Goal: Task Accomplishment & Management: Manage account settings

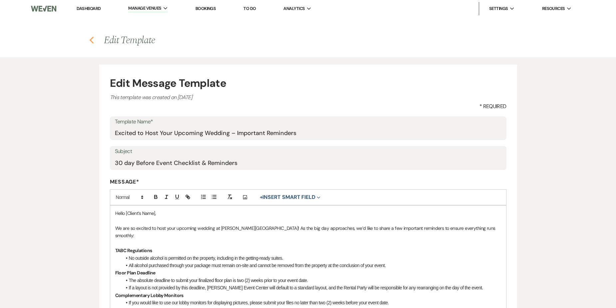
click at [91, 39] on use "button" at bounding box center [91, 40] width 4 height 7
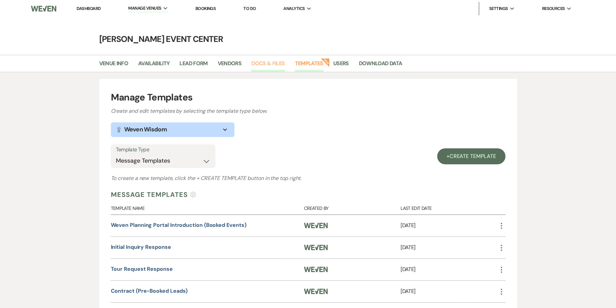
click at [261, 61] on link "Docs & Files" at bounding box center [267, 65] width 33 height 13
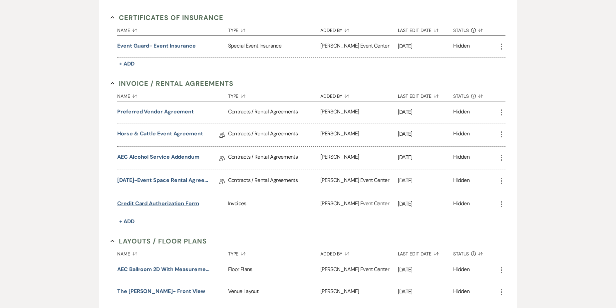
scroll to position [133, 0]
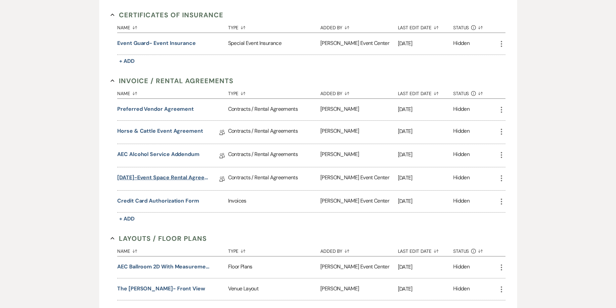
click at [161, 178] on link "[DATE]-Event Space Rental Agreement" at bounding box center [164, 179] width 95 height 10
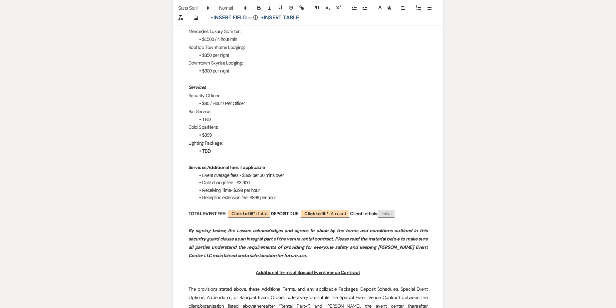
scroll to position [1132, 0]
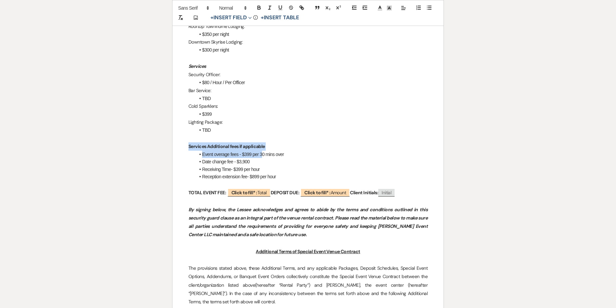
drag, startPoint x: 188, startPoint y: 129, endPoint x: 262, endPoint y: 135, distance: 73.8
click at [287, 142] on p "Services Additional fees if applicable" at bounding box center [307, 146] width 239 height 8
drag, startPoint x: 187, startPoint y: 129, endPoint x: 293, endPoint y: 159, distance: 109.6
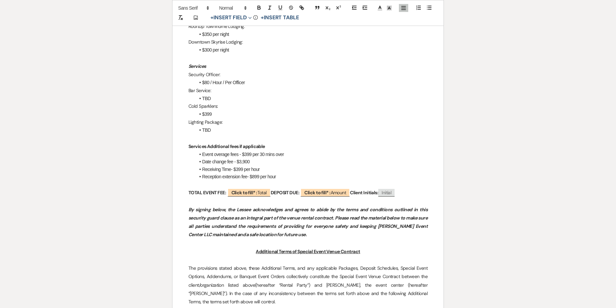
copy div "Services Additional fees if applicable Event overage fees - $399 per 30 mins ov…"
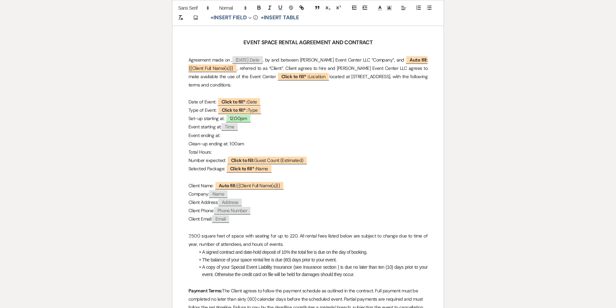
scroll to position [0, 0]
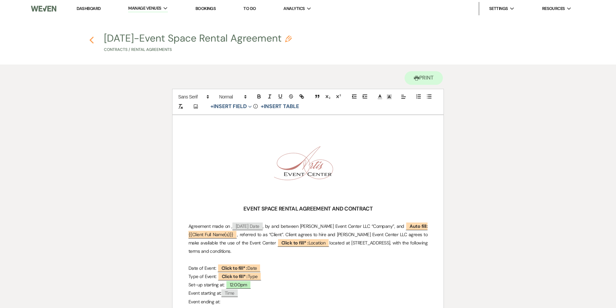
click at [91, 40] on use "button" at bounding box center [91, 40] width 4 height 7
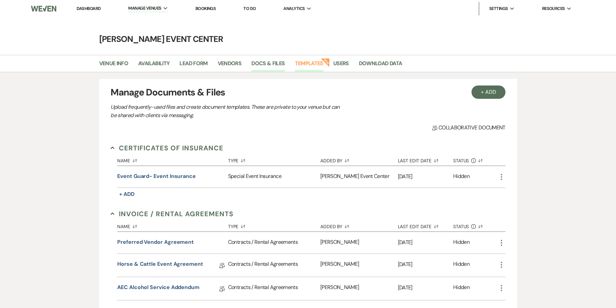
click at [313, 68] on link "Templates" at bounding box center [309, 65] width 28 height 13
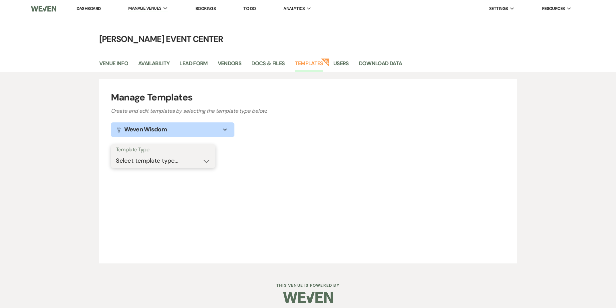
click at [167, 161] on select "Select template type... Task List Message Templates Payment Plan Inventory Item…" at bounding box center [163, 160] width 95 height 13
select select "Message Templates"
click at [116, 154] on select "Select template type... Task List Message Templates Payment Plan Inventory Item…" at bounding box center [163, 160] width 95 height 13
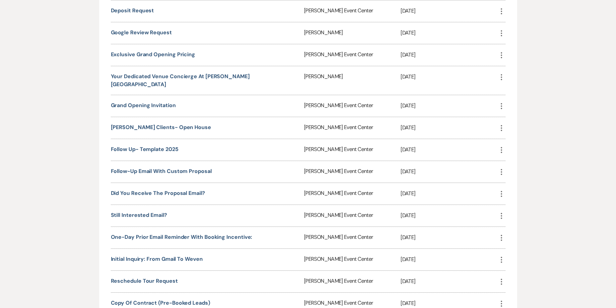
scroll to position [878, 0]
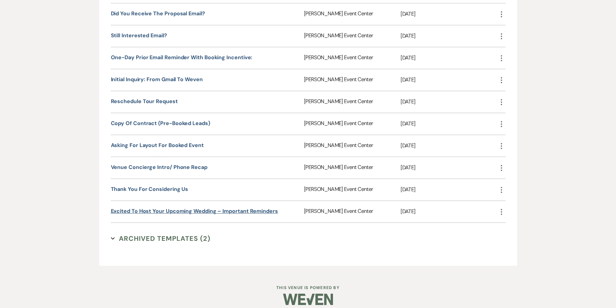
click at [199, 208] on link "Excited to Host Your Upcoming Wedding – Important Reminders" at bounding box center [194, 211] width 167 height 7
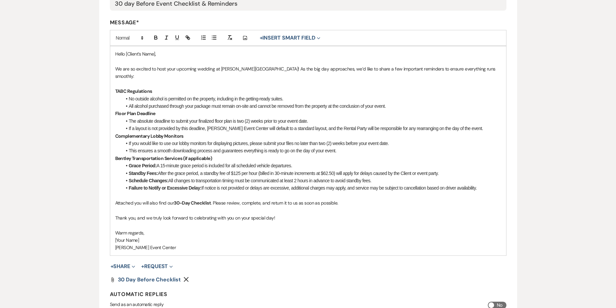
scroll to position [166, 0]
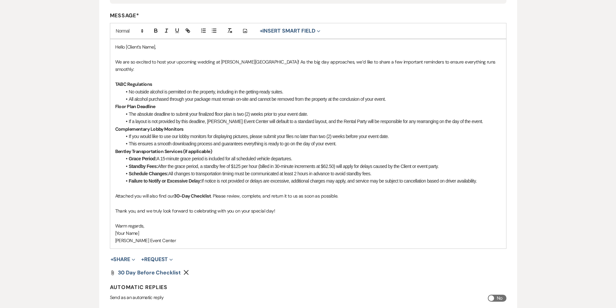
click at [488, 177] on li "Failure to Notify or Excessive Delay: If notice is not provided or delays are e…" at bounding box center [311, 180] width 379 height 7
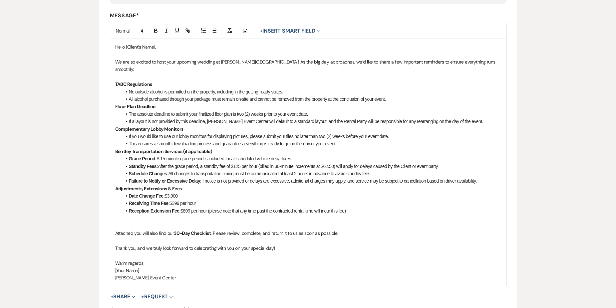
click at [242, 207] on li "Reception Extension Fee: $899 per hour (please note that any time past the cont…" at bounding box center [311, 210] width 379 height 7
click at [112, 229] on div "Hello [Client’s Name], We are so excited to host your upcoming wedding at Artis…" at bounding box center [308, 162] width 396 height 247
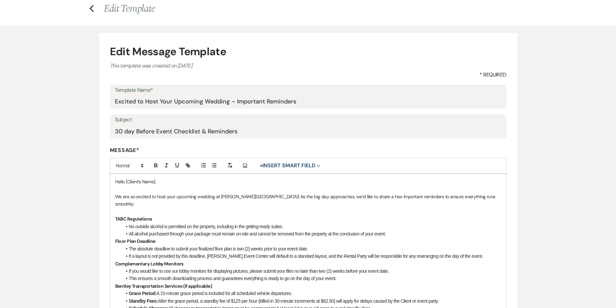
scroll to position [0, 0]
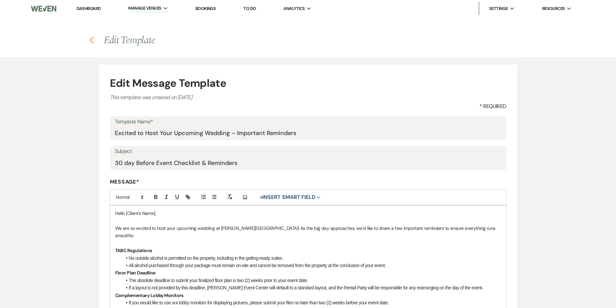
click at [92, 37] on icon "Previous" at bounding box center [91, 40] width 5 height 8
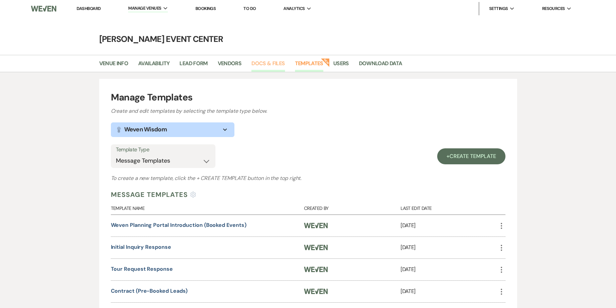
click at [281, 61] on link "Docs & Files" at bounding box center [267, 65] width 33 height 13
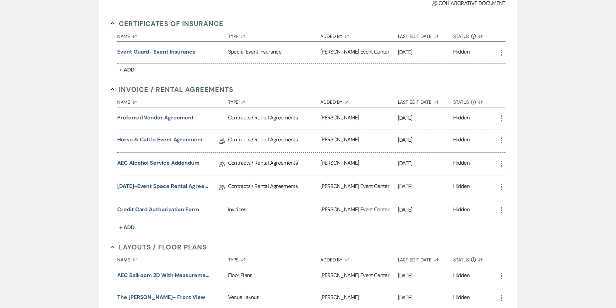
scroll to position [133, 0]
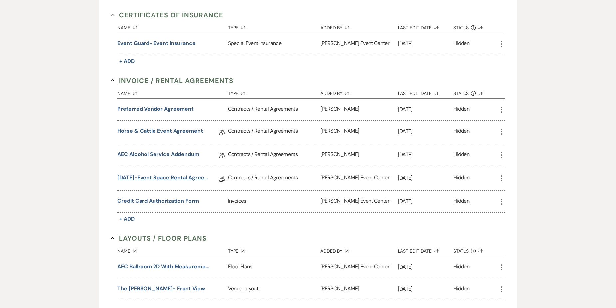
click at [166, 177] on link "9.10.25-Event Space Rental Agreement" at bounding box center [164, 179] width 95 height 10
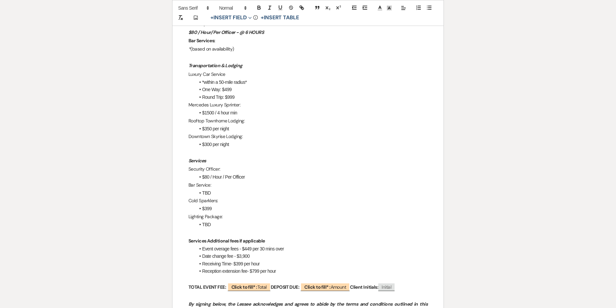
scroll to position [1098, 0]
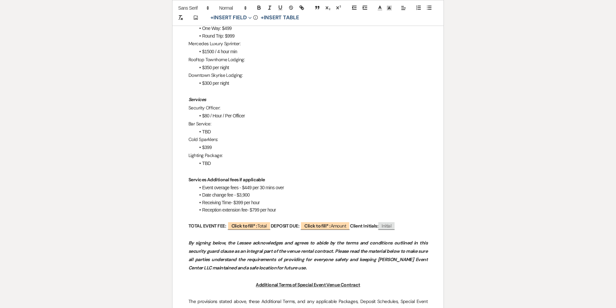
drag, startPoint x: 198, startPoint y: 171, endPoint x: 279, endPoint y: 196, distance: 83.9
click at [279, 196] on ul "Event overage fees - $449 per 30 mins over Date change fee - $3,900 Receiving T…" at bounding box center [311, 199] width 232 height 30
copy ul "Event overage fees - $449 per 30 mins over Date change fee - $3,900 Receiving T…"
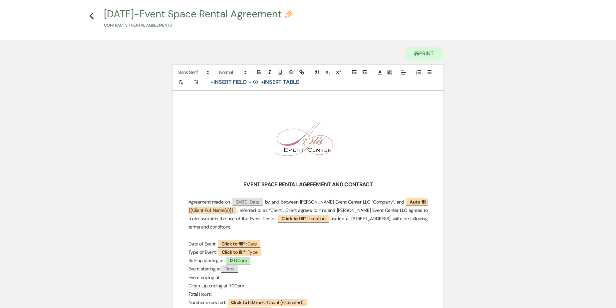
scroll to position [0, 0]
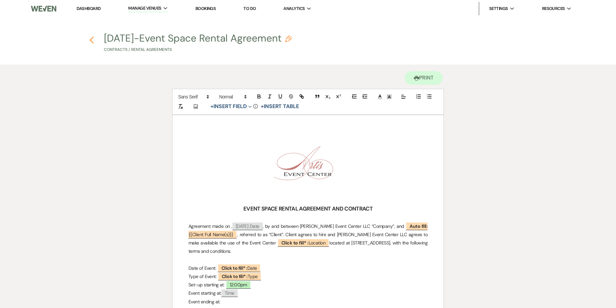
click at [90, 38] on icon "Previous" at bounding box center [91, 40] width 5 height 8
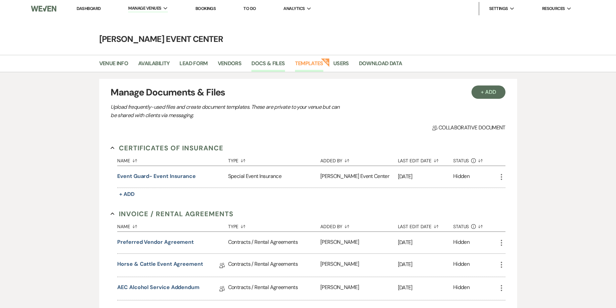
click at [302, 65] on link "Templates" at bounding box center [309, 65] width 28 height 13
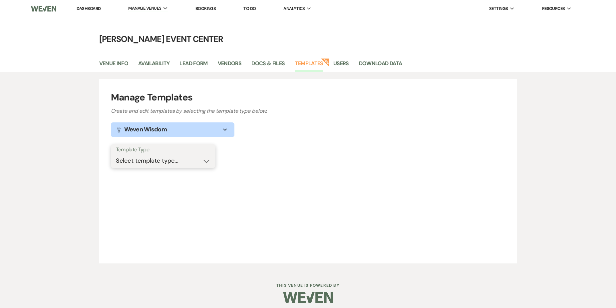
click at [169, 164] on select "Select template type... Task List Message Templates Payment Plan Inventory Item…" at bounding box center [163, 160] width 95 height 13
select select "Message Templates"
click at [116, 154] on select "Select template type... Task List Message Templates Payment Plan Inventory Item…" at bounding box center [163, 160] width 95 height 13
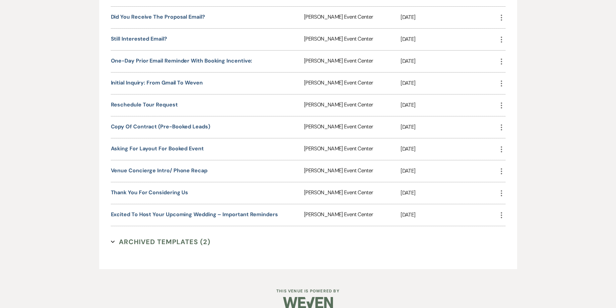
scroll to position [878, 0]
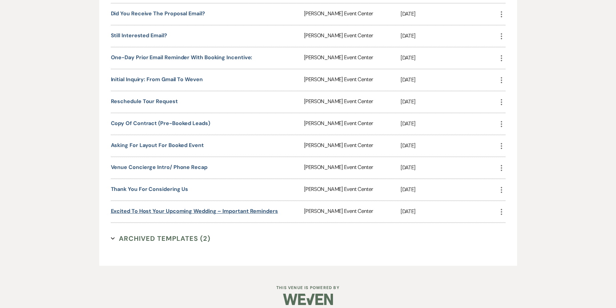
click at [162, 208] on link "Excited to Host Your Upcoming Wedding – Important Reminders" at bounding box center [194, 211] width 167 height 7
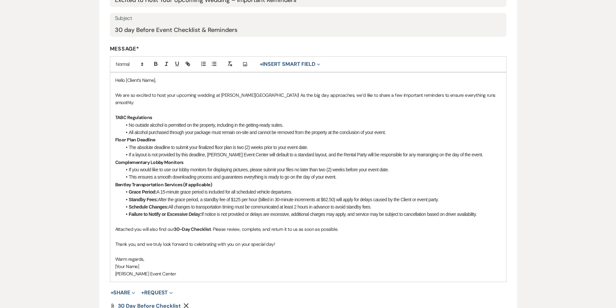
click at [120, 218] on p at bounding box center [308, 221] width 386 height 7
click at [119, 218] on p at bounding box center [308, 221] width 386 height 7
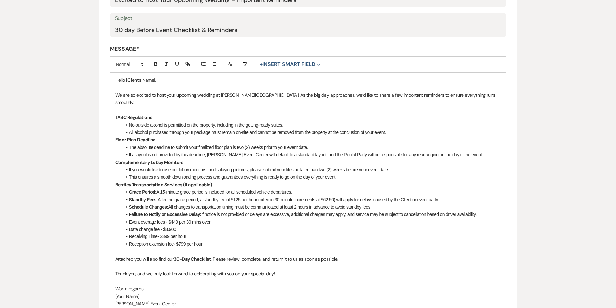
click at [487, 211] on li "Failure to Notify or Excessive Delay: If notice is not provided or delays are e…" at bounding box center [311, 214] width 379 height 7
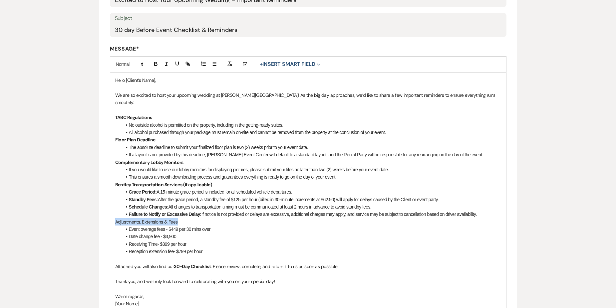
drag, startPoint x: 113, startPoint y: 214, endPoint x: 181, endPoint y: 213, distance: 67.9
click at [181, 213] on div "Hello [Client’s Name], We are so excited to host your upcoming wedding at [PERS…" at bounding box center [308, 196] width 396 height 247
click at [155, 65] on icon "button" at bounding box center [156, 64] width 6 height 6
click at [225, 218] on p "Adjustments, Extensions & Fees" at bounding box center [308, 221] width 386 height 7
click at [214, 226] on li "Event overage fees - $449 per 30 mins over" at bounding box center [311, 229] width 379 height 7
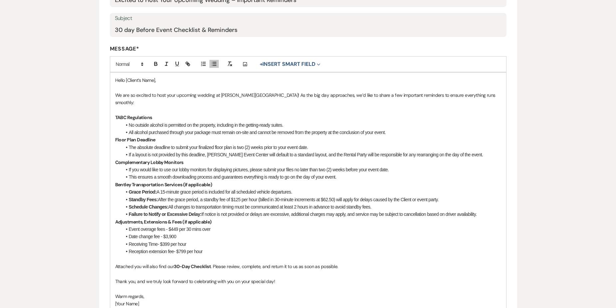
click at [129, 241] on li "Receiving Time- $399 per hour" at bounding box center [311, 244] width 379 height 7
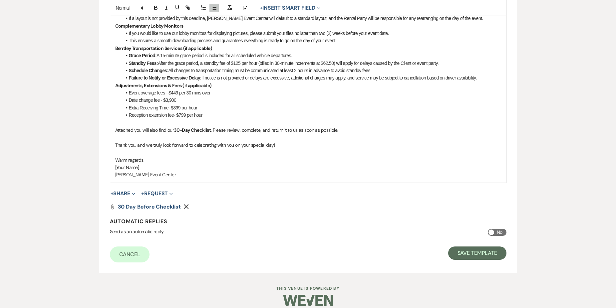
scroll to position [270, 0]
click at [464, 246] on button "Save Template" at bounding box center [477, 252] width 58 height 13
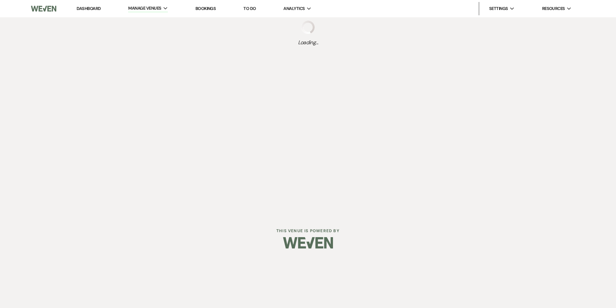
select select "Message Templates"
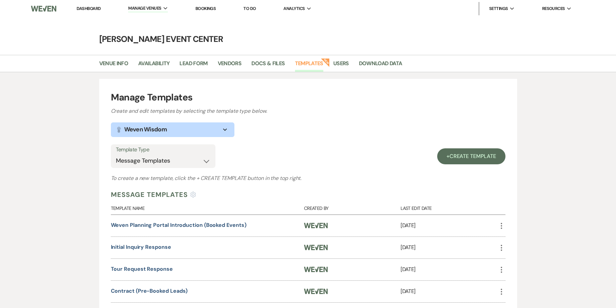
click at [99, 7] on link "Dashboard" at bounding box center [89, 9] width 24 height 6
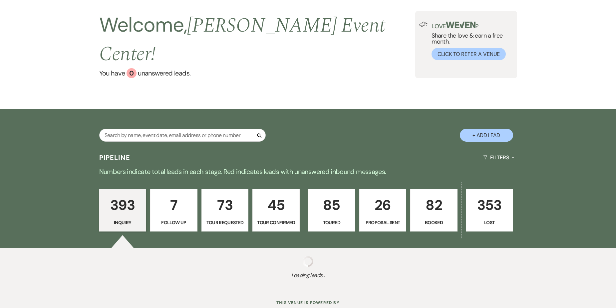
scroll to position [44, 0]
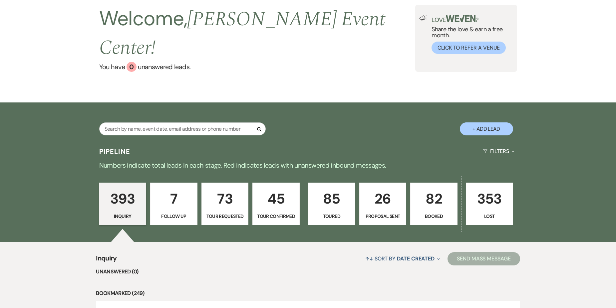
click at [341, 213] on p "Toured" at bounding box center [331, 216] width 39 height 7
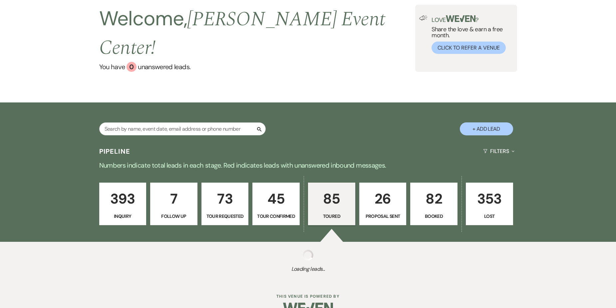
select select "5"
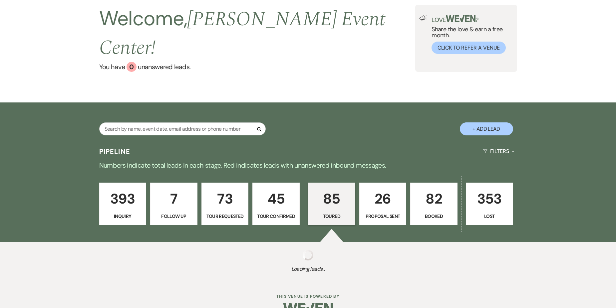
select select "5"
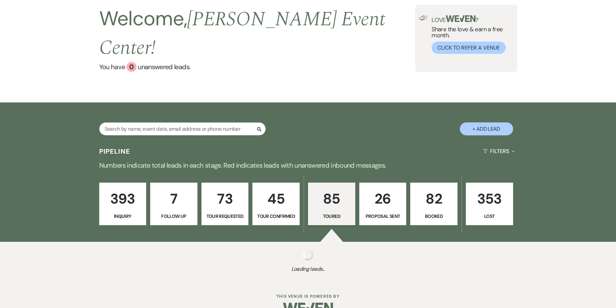
select select "5"
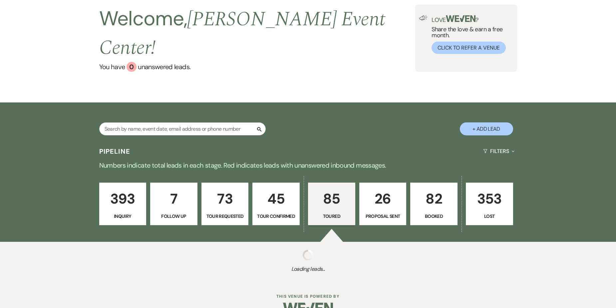
select select "5"
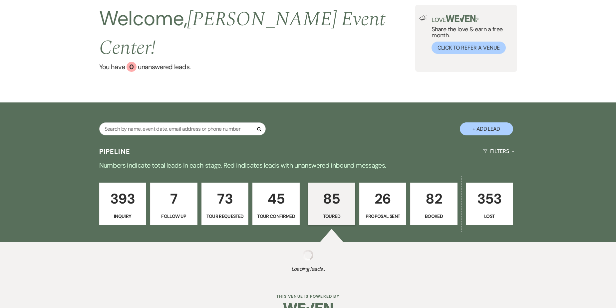
select select "5"
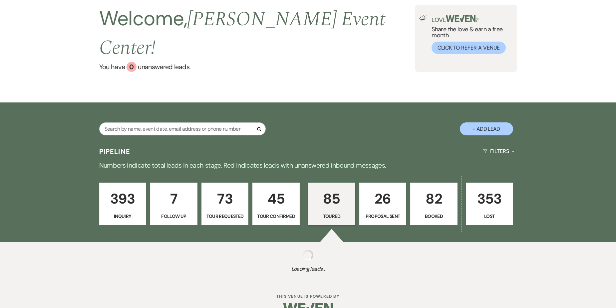
select select "5"
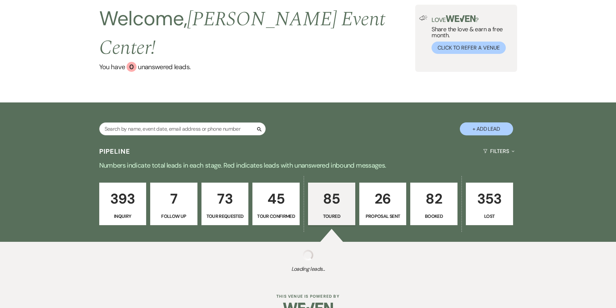
select select "5"
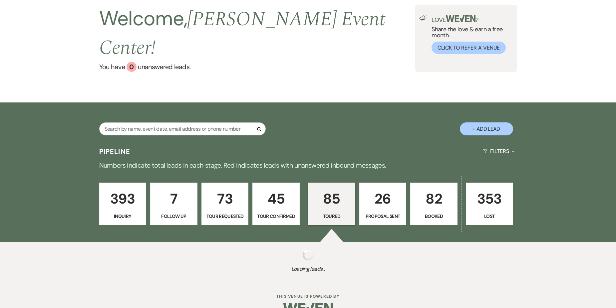
select select "5"
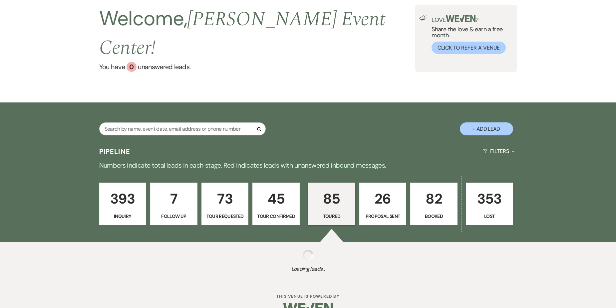
select select "5"
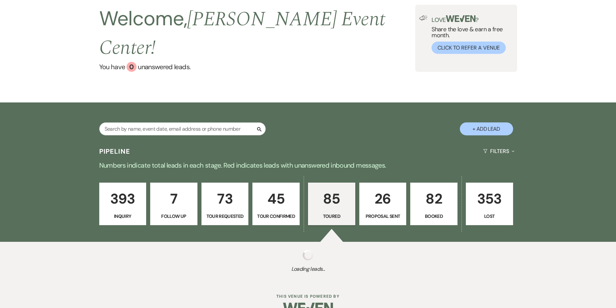
select select "5"
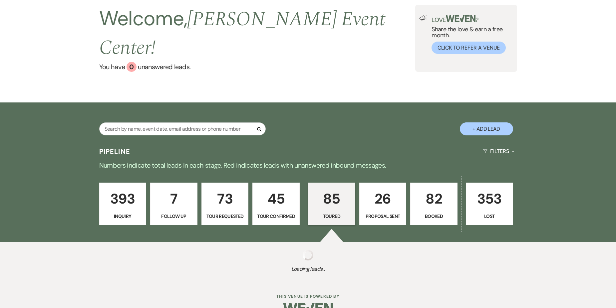
select select "5"
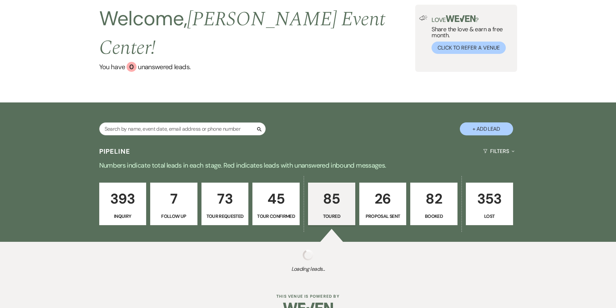
select select "5"
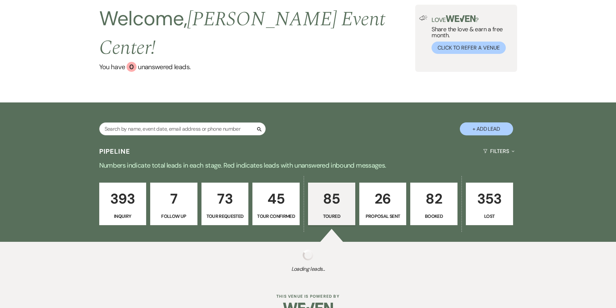
select select "5"
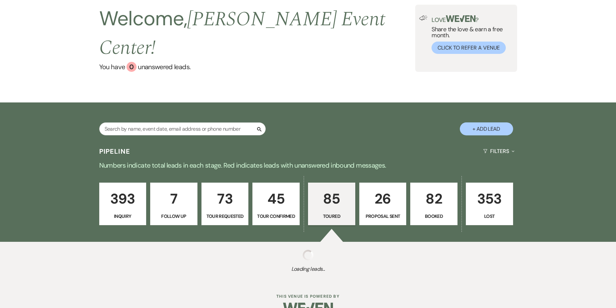
select select "5"
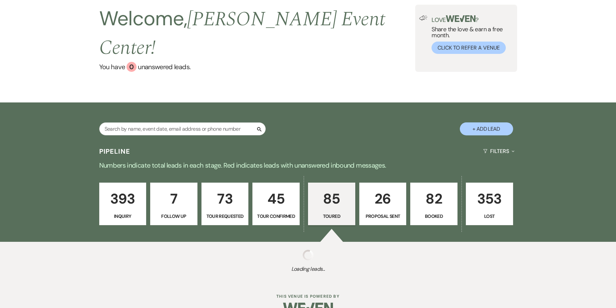
select select "5"
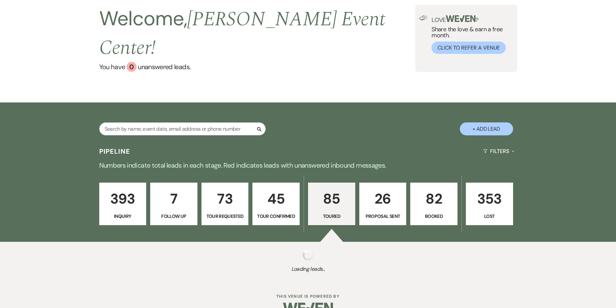
select select "5"
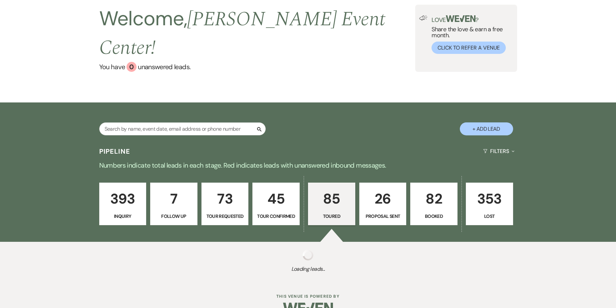
select select "5"
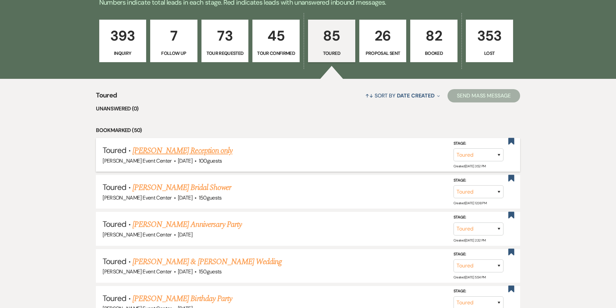
scroll to position [110, 0]
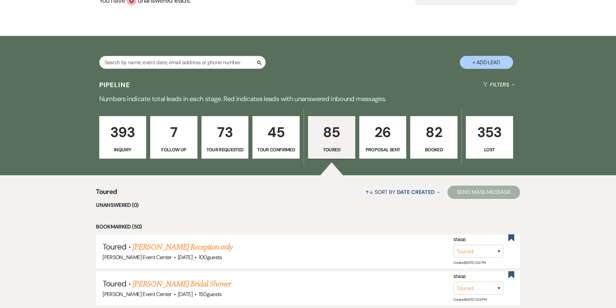
click at [436, 121] on p "82" at bounding box center [433, 132] width 39 height 22
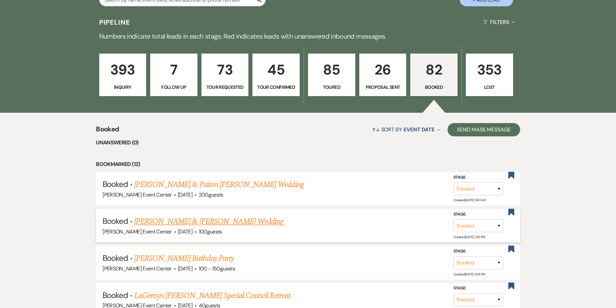
scroll to position [177, 0]
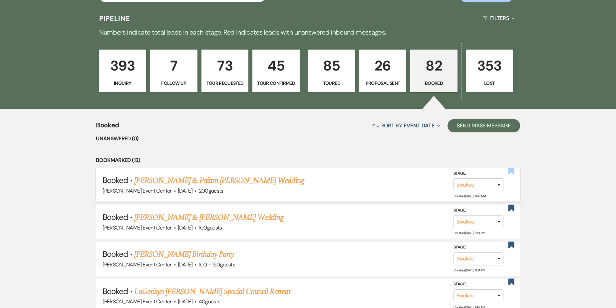
click at [510, 168] on use "button" at bounding box center [511, 171] width 6 height 7
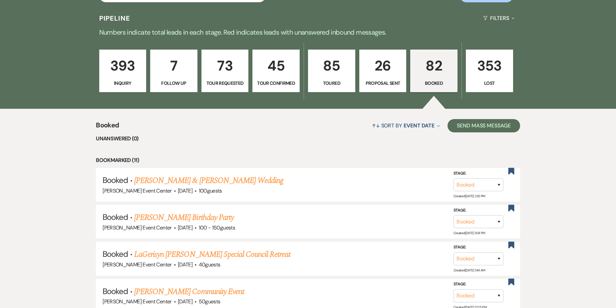
click at [510, 168] on use "button" at bounding box center [511, 171] width 6 height 7
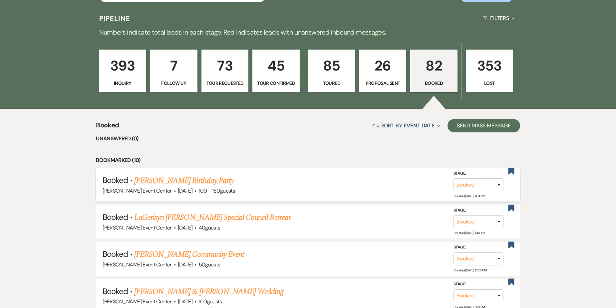
click at [201, 175] on link "[PERSON_NAME] Birthday Party" at bounding box center [184, 181] width 100 height 12
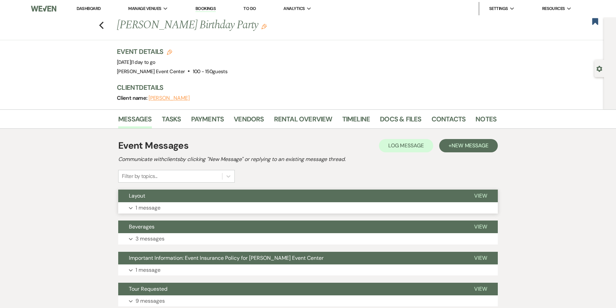
click at [156, 203] on button "Expand 1 message" at bounding box center [307, 207] width 379 height 11
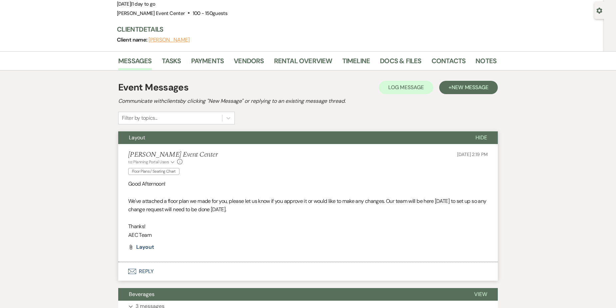
scroll to position [100, 0]
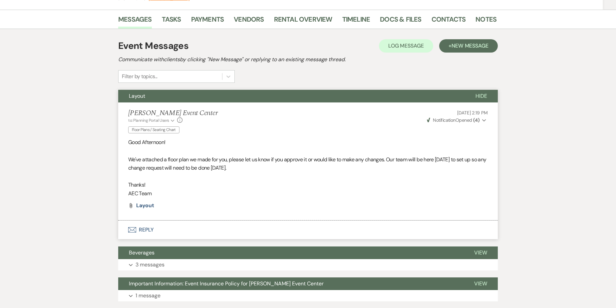
click at [483, 120] on use "button" at bounding box center [484, 120] width 4 height 2
click at [337, 203] on li "Artis Event Center to: Planning Portal Users Expand Info Floor Plans / Seating …" at bounding box center [307, 162] width 379 height 118
click at [472, 121] on span "Weven Check Notification Opened ( 4 )" at bounding box center [453, 120] width 53 height 6
click at [534, 193] on div "Messages Tasks Payments Vendors Rental Overview Timeline Docs & Files Contacts …" at bounding box center [308, 176] width 616 height 333
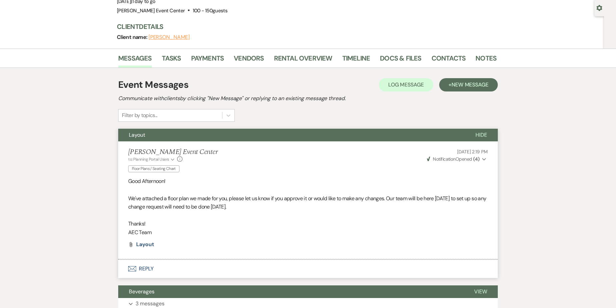
scroll to position [0, 0]
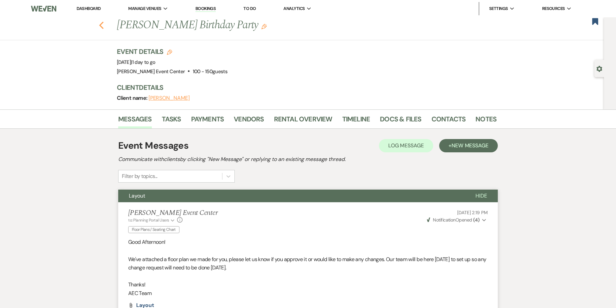
click at [104, 25] on icon "Previous" at bounding box center [101, 25] width 5 height 8
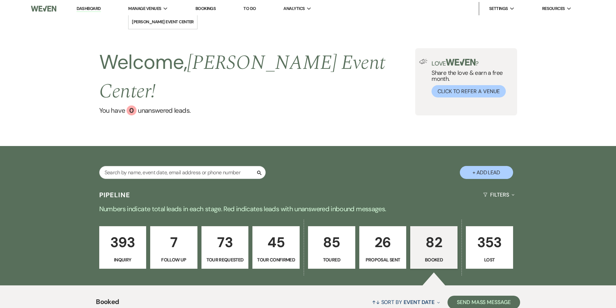
click at [147, 3] on li "Manage Venues Expand Artis Event Center" at bounding box center [148, 8] width 46 height 13
click at [155, 21] on li "[PERSON_NAME] Event Center" at bounding box center [163, 22] width 62 height 7
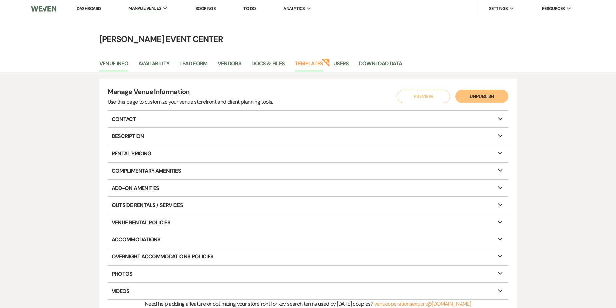
click at [309, 62] on link "Templates" at bounding box center [309, 65] width 28 height 13
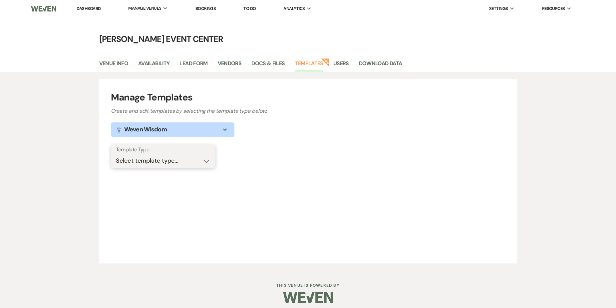
click at [181, 162] on select "Select template type... Task List Message Templates Payment Plan Inventory Item…" at bounding box center [163, 160] width 95 height 13
select select "Message Templates"
click at [116, 154] on select "Select template type... Task List Message Templates Payment Plan Inventory Item…" at bounding box center [163, 160] width 95 height 13
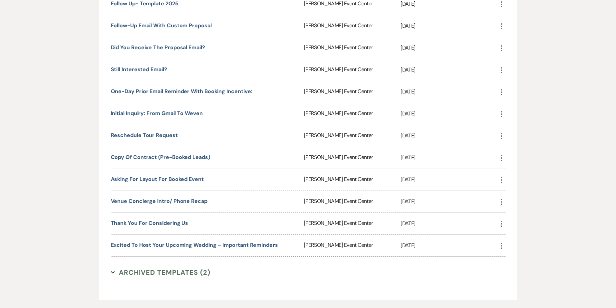
scroll to position [878, 0]
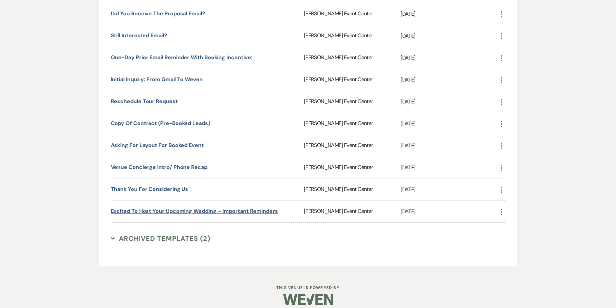
click at [183, 208] on link "Excited to Host Your Upcoming Wedding – Important Reminders" at bounding box center [194, 211] width 167 height 7
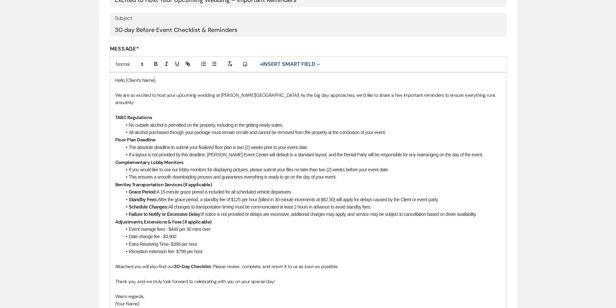
scroll to position [166, 0]
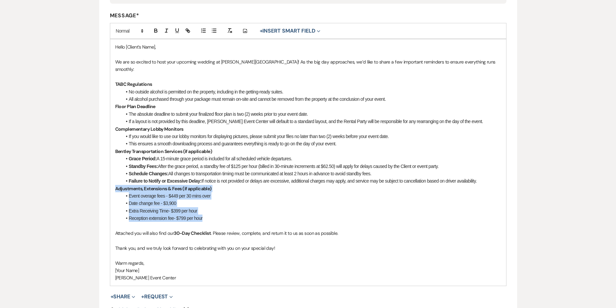
drag, startPoint x: 114, startPoint y: 181, endPoint x: 210, endPoint y: 210, distance: 99.9
click at [210, 210] on div "Hello [Client’s Name], We are so excited to host your upcoming wedding at [PERS…" at bounding box center [308, 162] width 396 height 247
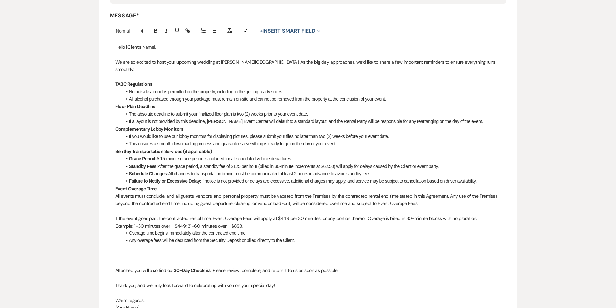
click at [115, 215] on p "If the event goes past the contracted rental time, Event Overage Fees will appl…" at bounding box center [308, 218] width 386 height 7
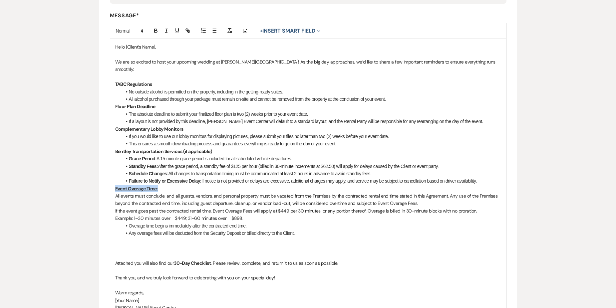
drag, startPoint x: 114, startPoint y: 181, endPoint x: 162, endPoint y: 183, distance: 48.6
click at [162, 183] on div "Hello [Client’s Name], We are so excited to host your upcoming wedding at [PERS…" at bounding box center [308, 177] width 396 height 276
drag, startPoint x: 114, startPoint y: 143, endPoint x: 220, endPoint y: 145, distance: 106.5
click at [220, 145] on div "Hello [Client’s Name], We are so excited to host your upcoming wedding at [PERS…" at bounding box center [308, 177] width 396 height 276
click at [181, 29] on button "button" at bounding box center [176, 31] width 9 height 8
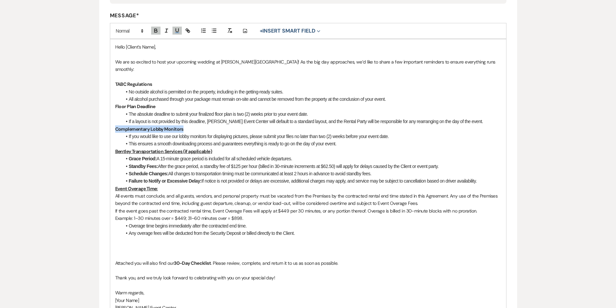
drag, startPoint x: 115, startPoint y: 120, endPoint x: 185, endPoint y: 121, distance: 69.2
click at [185, 125] on p "Complementary Lobby Monitors" at bounding box center [308, 128] width 386 height 7
click at [178, 27] on button "button" at bounding box center [176, 31] width 9 height 8
drag, startPoint x: 115, startPoint y: 99, endPoint x: 169, endPoint y: 98, distance: 53.6
click at [169, 103] on p "Floor Plan Deadline" at bounding box center [308, 106] width 386 height 7
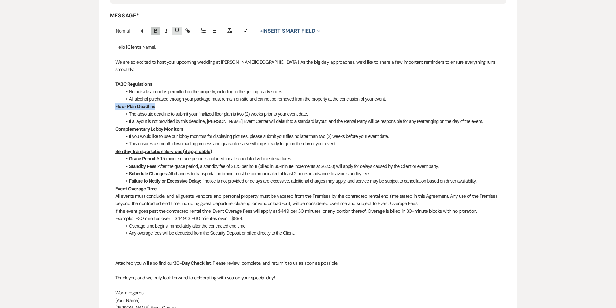
click at [177, 29] on icon "button" at bounding box center [177, 31] width 6 height 6
drag, startPoint x: 113, startPoint y: 76, endPoint x: 159, endPoint y: 73, distance: 46.0
click at [159, 73] on div "Hello [Client’s Name], We are so excited to host your upcoming wedding at [PERS…" at bounding box center [308, 177] width 396 height 276
click at [176, 28] on icon "button" at bounding box center [177, 31] width 6 height 6
click at [448, 192] on p "All events must conclude, and all guests, vendors, and personal property must b…" at bounding box center [308, 199] width 386 height 15
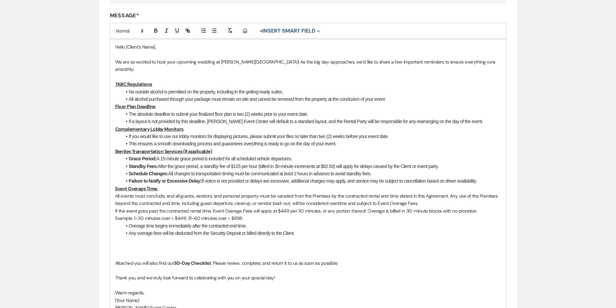
click at [447, 192] on p "All events must conclude, and all guests, vendors, and personal property must b…" at bounding box center [308, 199] width 386 height 15
click at [444, 199] on p "All events must conclude, and all guests, vendors, and personal property must b…" at bounding box center [308, 199] width 386 height 15
click at [206, 170] on li "Schedule Changes: All changes to transportation timing must be communicated at …" at bounding box center [311, 173] width 379 height 7
click at [196, 192] on p "All events must conclude, and all guests, vendors, and personal property must b…" at bounding box center [308, 199] width 386 height 15
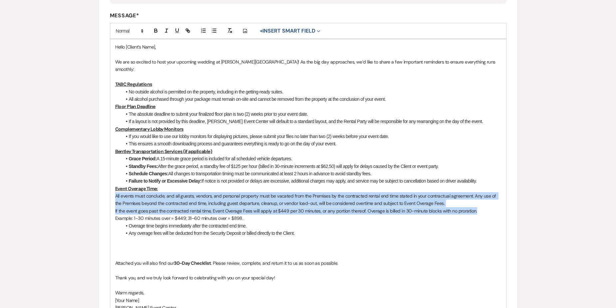
drag, startPoint x: 114, startPoint y: 188, endPoint x: 506, endPoint y: 201, distance: 391.6
click at [506, 201] on div "Hello [Client’s Name], We are so excited to host your upcoming wedding at [PERS…" at bounding box center [308, 177] width 396 height 276
click at [213, 32] on icon "button" at bounding box center [214, 31] width 6 height 6
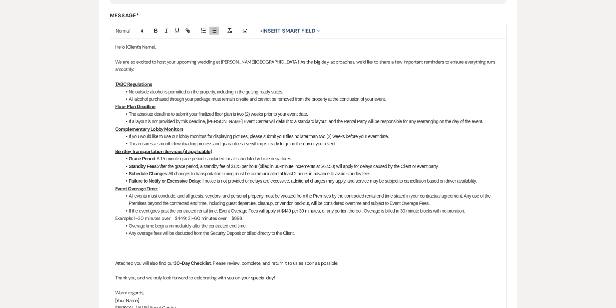
click at [326, 222] on li "Overage time begins immediately after the contracted end time." at bounding box center [311, 225] width 379 height 7
click at [114, 258] on div "Hello [Client’s Name], We are so excited to host your upcoming wedding at [PERS…" at bounding box center [308, 177] width 396 height 276
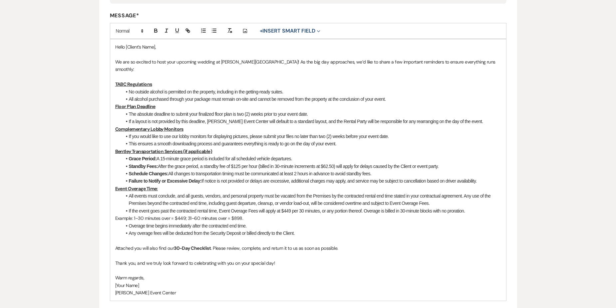
click at [349, 274] on p "Warm regards," at bounding box center [308, 277] width 386 height 7
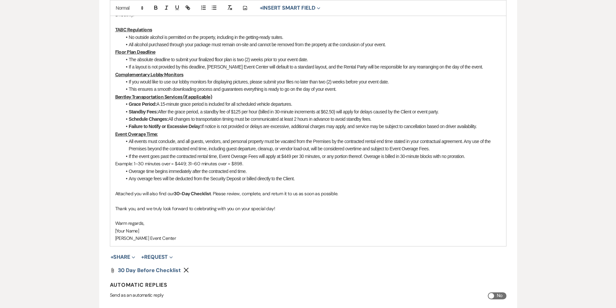
scroll to position [233, 0]
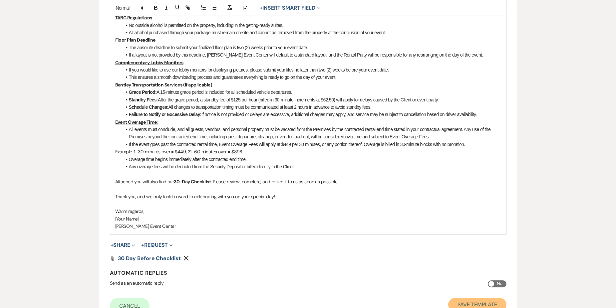
click at [484, 298] on button "Save Template" at bounding box center [477, 304] width 58 height 13
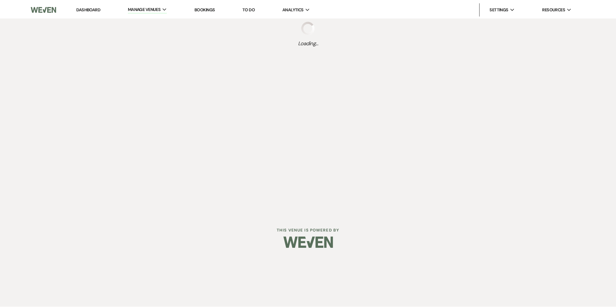
select select "Message Templates"
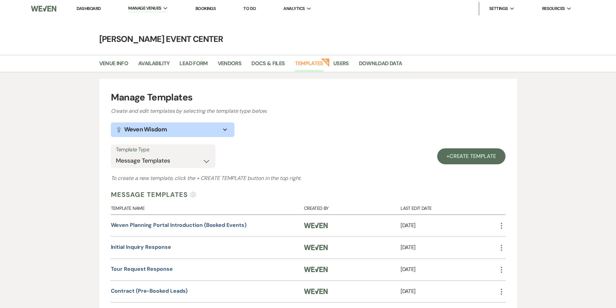
click at [93, 8] on link "Dashboard" at bounding box center [89, 9] width 24 height 6
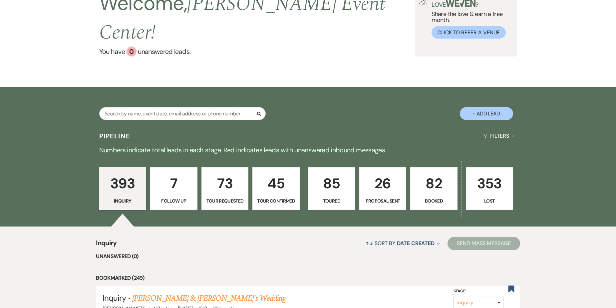
scroll to position [67, 0]
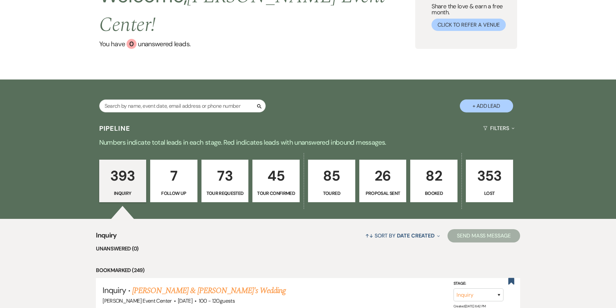
click at [430, 165] on p "82" at bounding box center [433, 176] width 39 height 22
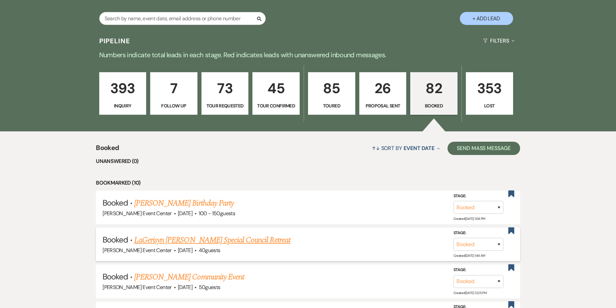
scroll to position [166, 0]
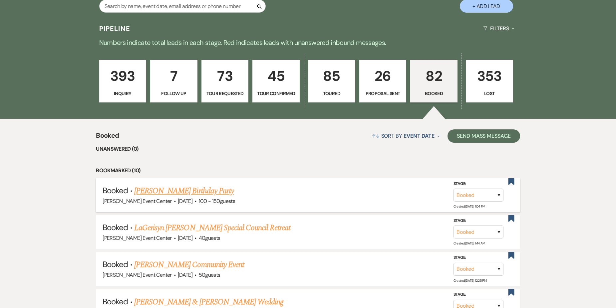
click at [210, 185] on link "[PERSON_NAME] Birthday Party" at bounding box center [184, 191] width 100 height 12
